Goal: Feedback & Contribution: Leave review/rating

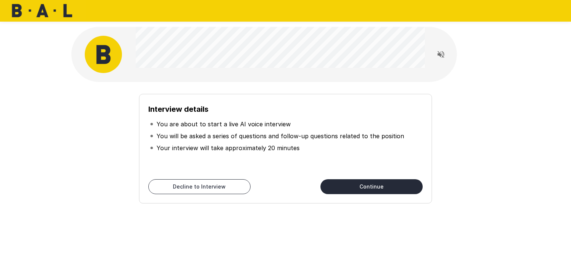
click at [391, 186] on button "Continue" at bounding box center [372, 186] width 102 height 15
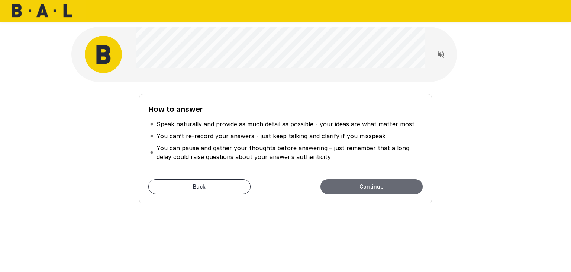
click at [372, 189] on button "Continue" at bounding box center [372, 186] width 102 height 15
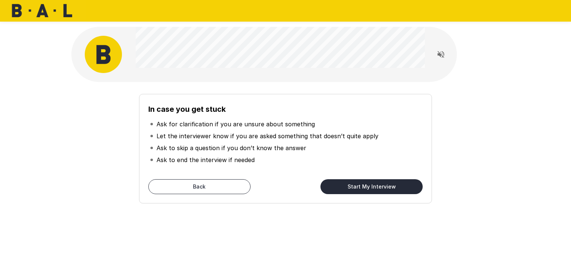
click at [365, 186] on button "Start My Interview" at bounding box center [372, 186] width 102 height 15
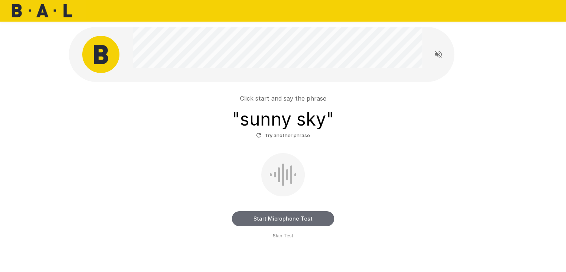
click at [306, 215] on button "Start Microphone Test" at bounding box center [283, 218] width 102 height 15
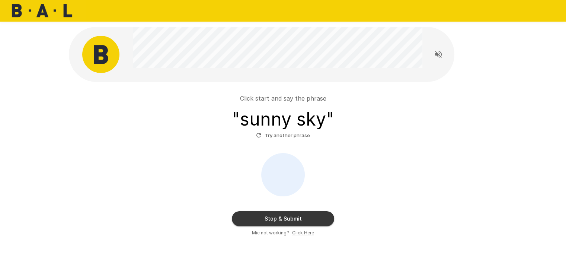
click at [314, 215] on button "Stop & Submit" at bounding box center [283, 218] width 102 height 15
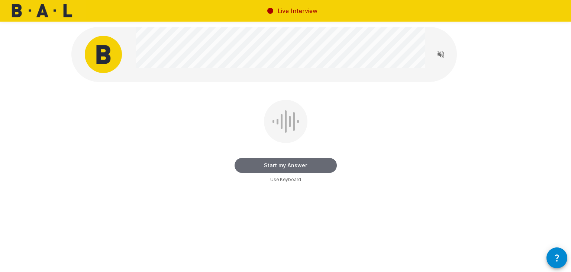
click at [310, 164] on button "Start my Answer" at bounding box center [286, 165] width 102 height 15
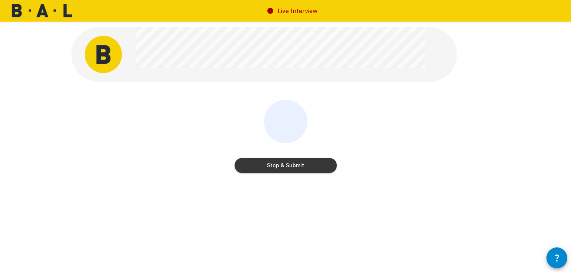
click at [277, 166] on button "Stop & Submit" at bounding box center [286, 165] width 102 height 15
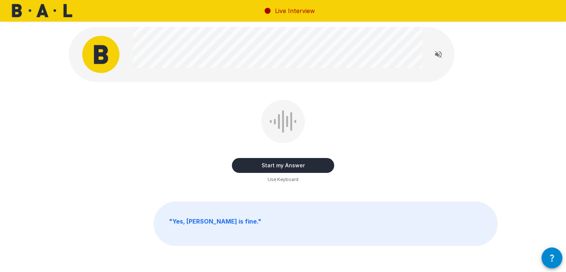
click at [323, 163] on button "Start my Answer" at bounding box center [283, 165] width 102 height 15
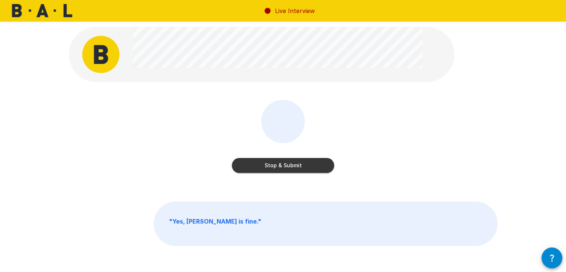
click at [300, 166] on button "Stop & Submit" at bounding box center [283, 165] width 102 height 15
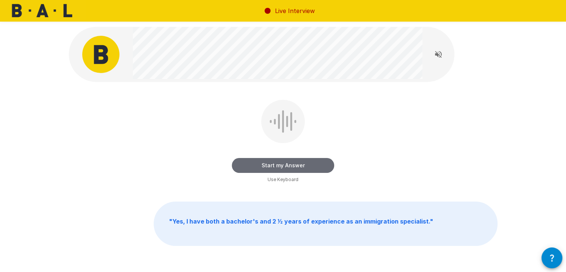
click at [306, 166] on button "Start my Answer" at bounding box center [283, 165] width 102 height 15
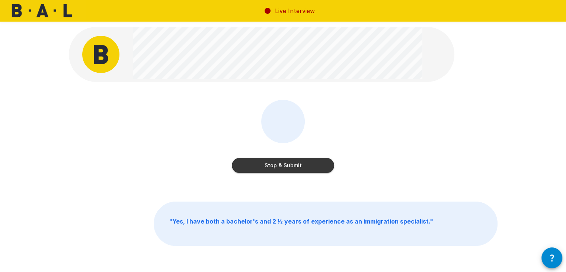
click at [295, 165] on button "Stop & Submit" at bounding box center [283, 165] width 102 height 15
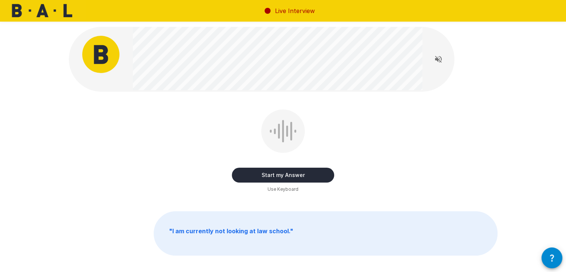
click at [311, 174] on button "Start my Answer" at bounding box center [283, 174] width 102 height 15
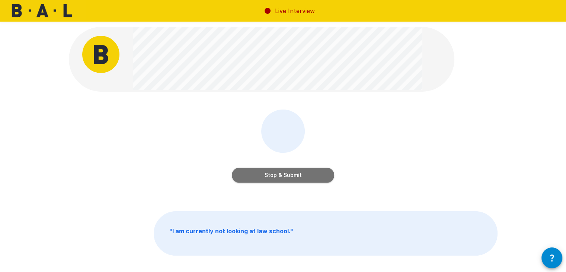
click at [276, 174] on button "Stop & Submit" at bounding box center [283, 174] width 102 height 15
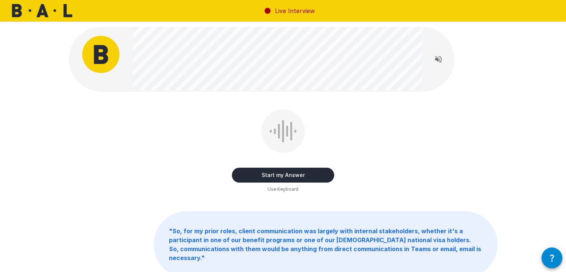
click at [440, 59] on icon "Read questions aloud" at bounding box center [438, 59] width 7 height 7
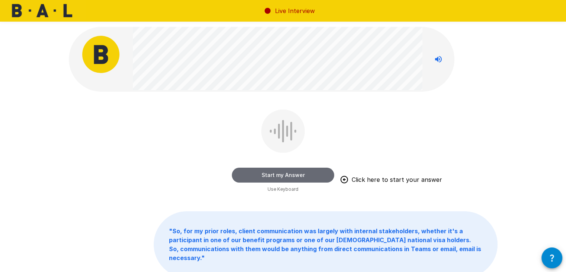
click at [293, 173] on button "Start my Answer" at bounding box center [283, 174] width 102 height 15
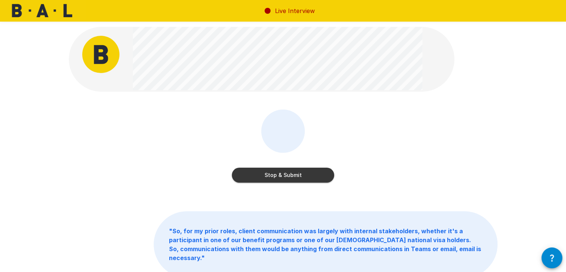
click at [292, 175] on button "Stop & Submit" at bounding box center [283, 174] width 102 height 15
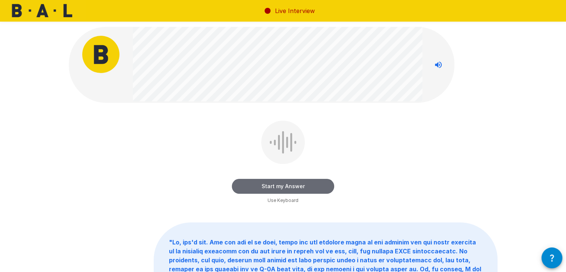
click at [314, 182] on button "Start my Answer" at bounding box center [283, 186] width 102 height 15
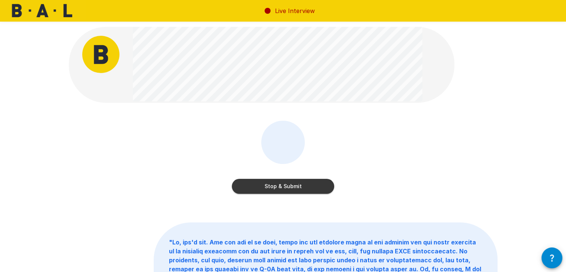
click at [287, 183] on button "Stop & Submit" at bounding box center [283, 186] width 102 height 15
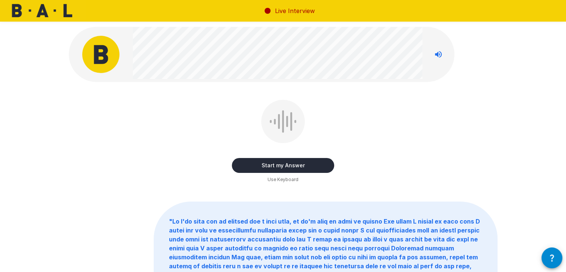
click at [315, 163] on button "Start my Answer" at bounding box center [283, 165] width 102 height 15
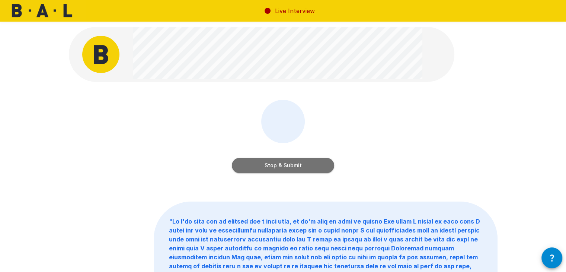
click at [281, 164] on button "Stop & Submit" at bounding box center [283, 165] width 102 height 15
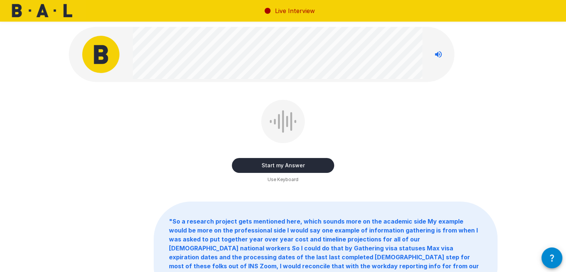
click at [305, 163] on button "Start my Answer" at bounding box center [283, 165] width 102 height 15
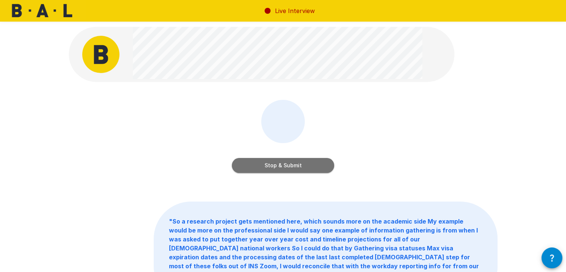
click at [293, 165] on button "Stop & Submit" at bounding box center [283, 165] width 102 height 15
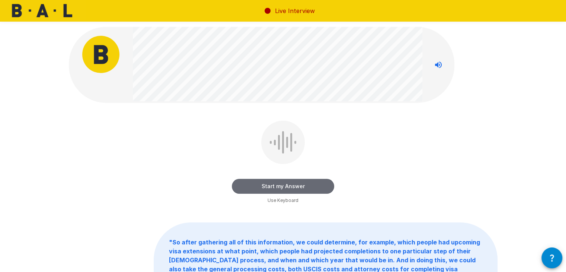
click at [318, 188] on button "Start my Answer" at bounding box center [283, 186] width 102 height 15
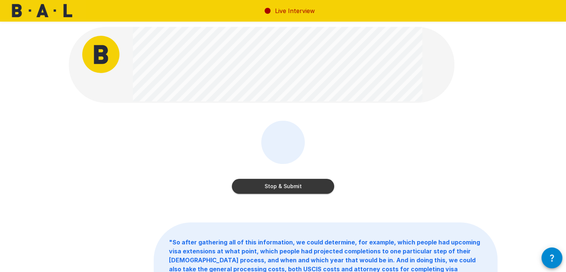
click at [298, 188] on button "Stop & Submit" at bounding box center [283, 186] width 102 height 15
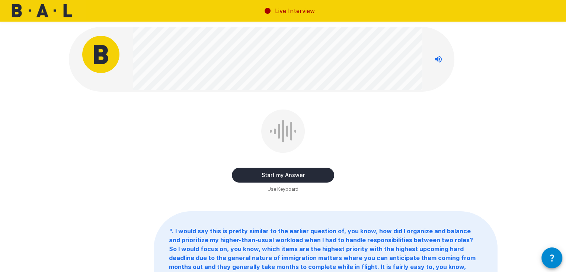
click at [313, 173] on button "Start my Answer" at bounding box center [283, 174] width 102 height 15
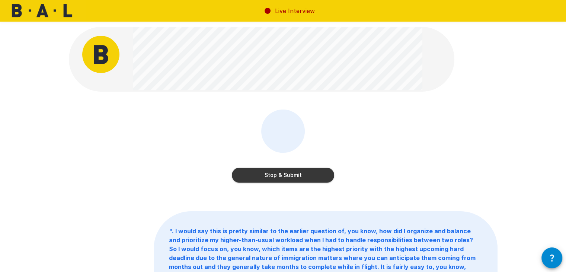
click at [287, 173] on button "Stop & Submit" at bounding box center [283, 174] width 102 height 15
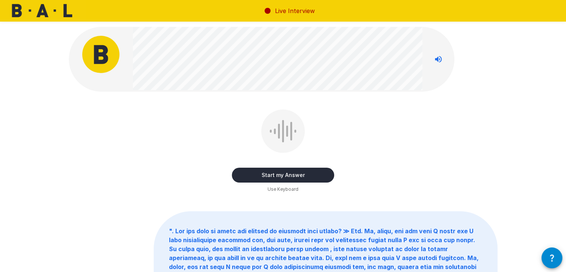
click at [299, 172] on button "Start my Answer" at bounding box center [283, 174] width 102 height 15
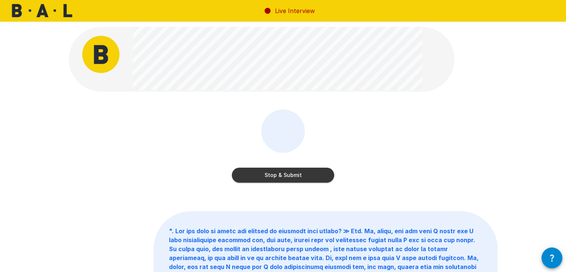
click at [292, 172] on button "Stop & Submit" at bounding box center [283, 174] width 102 height 15
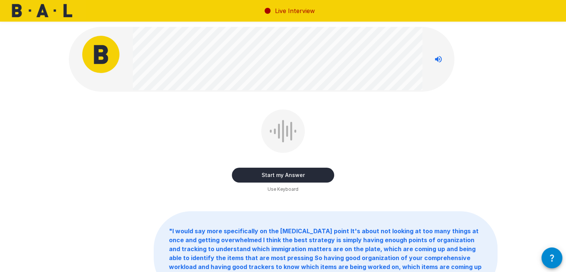
click at [326, 174] on button "Start my Answer" at bounding box center [283, 174] width 102 height 15
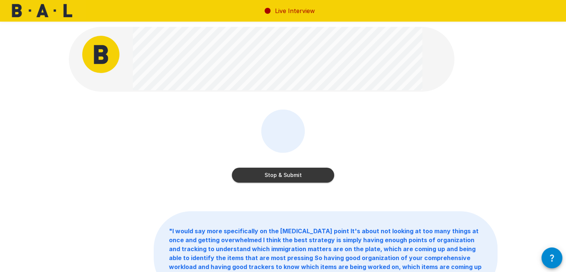
click at [304, 176] on button "Stop & Submit" at bounding box center [283, 174] width 102 height 15
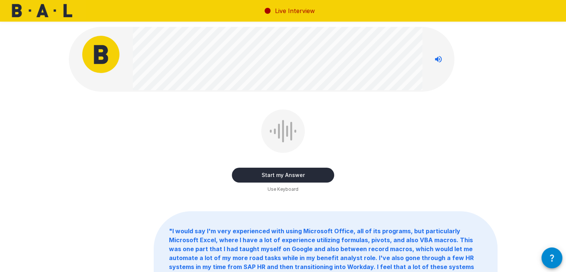
click at [321, 172] on button "Start my Answer" at bounding box center [283, 174] width 102 height 15
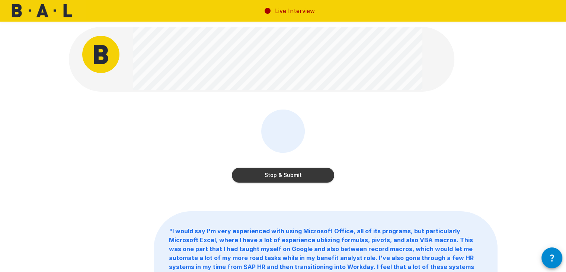
click at [300, 178] on button "Stop & Submit" at bounding box center [283, 174] width 102 height 15
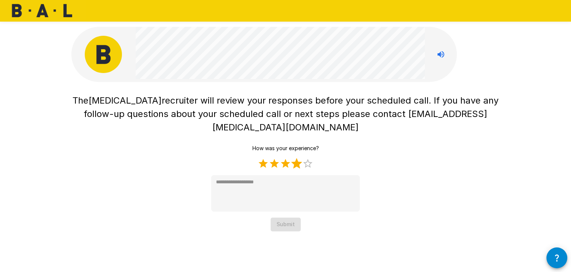
click at [299, 158] on label "4 Stars" at bounding box center [296, 163] width 11 height 11
type textarea "*"
click at [295, 217] on button "Submit" at bounding box center [286, 224] width 30 height 14
